Goal: Task Accomplishment & Management: Use online tool/utility

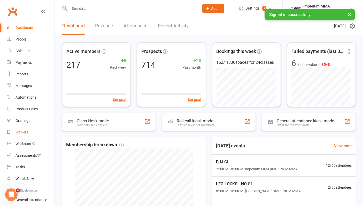
click at [26, 131] on div "Waivers" at bounding box center [21, 132] width 13 height 4
select select "50"
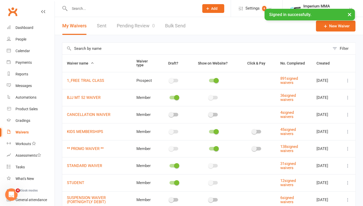
click at [139, 29] on link "Pending Review 0" at bounding box center [136, 26] width 38 height 18
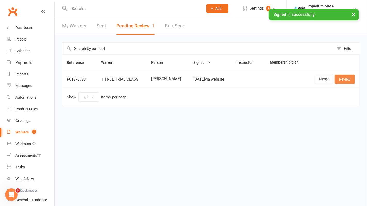
click at [350, 79] on link "Review" at bounding box center [345, 79] width 20 height 9
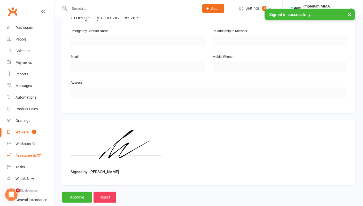
scroll to position [255, 0]
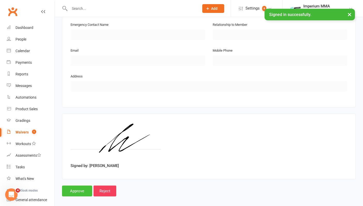
click at [80, 190] on input "Approve" at bounding box center [77, 191] width 30 height 11
